Goal: Navigation & Orientation: Find specific page/section

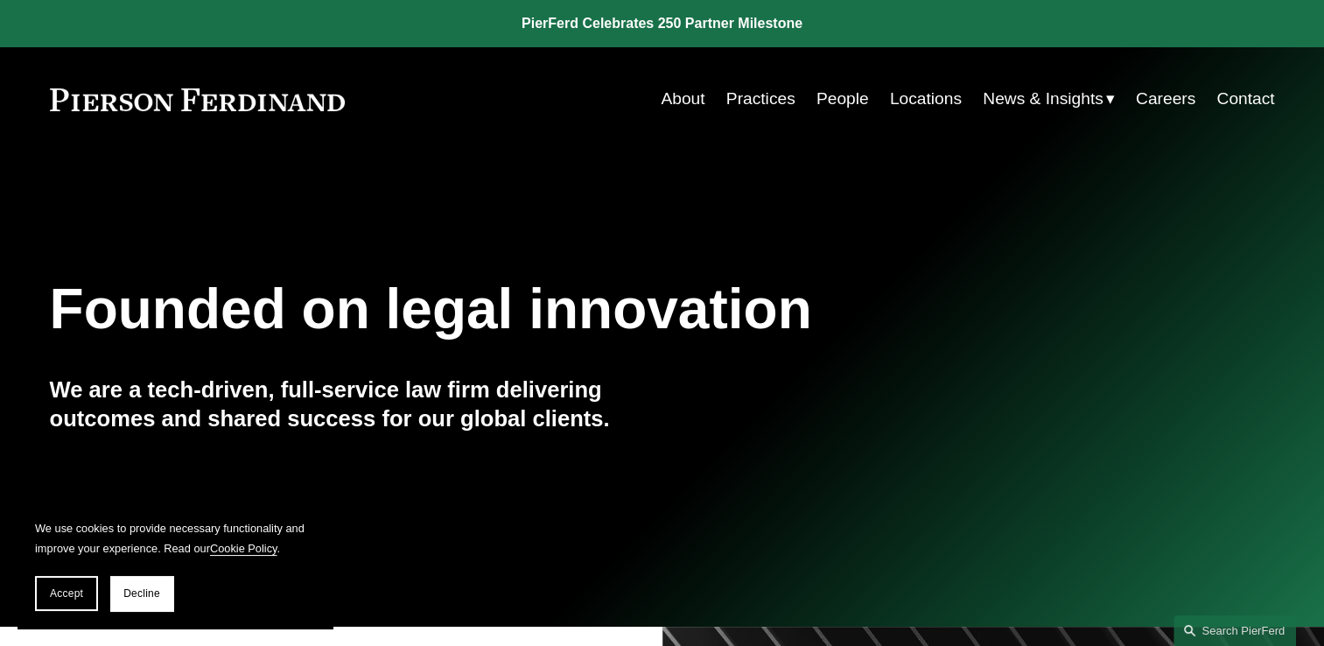
click at [677, 96] on link "About" at bounding box center [683, 98] width 44 height 33
